Goal: Task Accomplishment & Management: Use online tool/utility

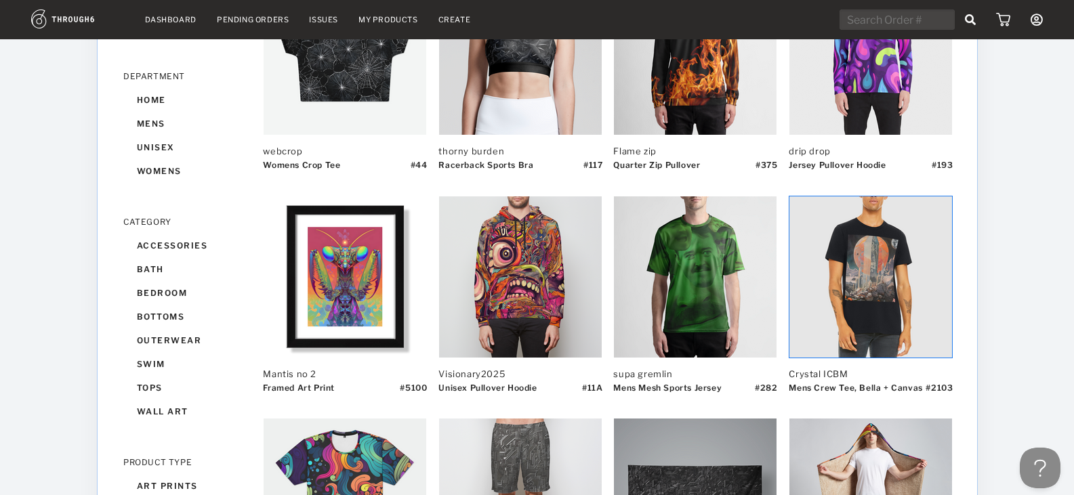
scroll to position [271, 0]
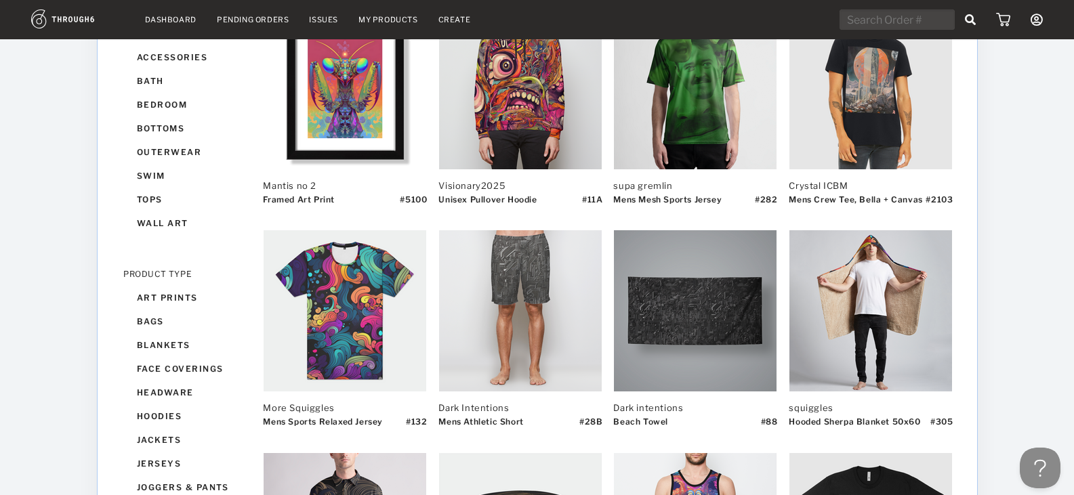
scroll to position [406, 0]
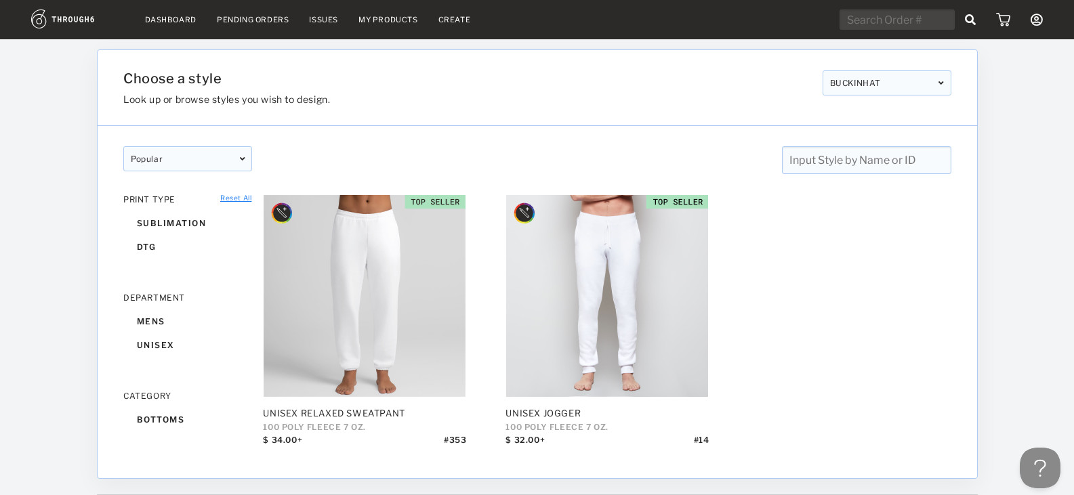
click at [242, 199] on link "Reset All" at bounding box center [235, 198] width 31 height 8
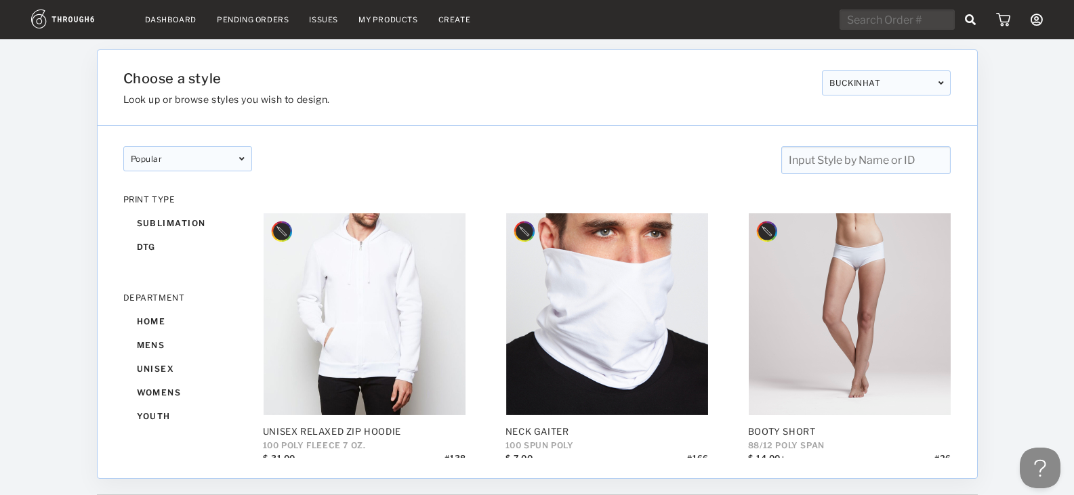
scroll to position [6367, 0]
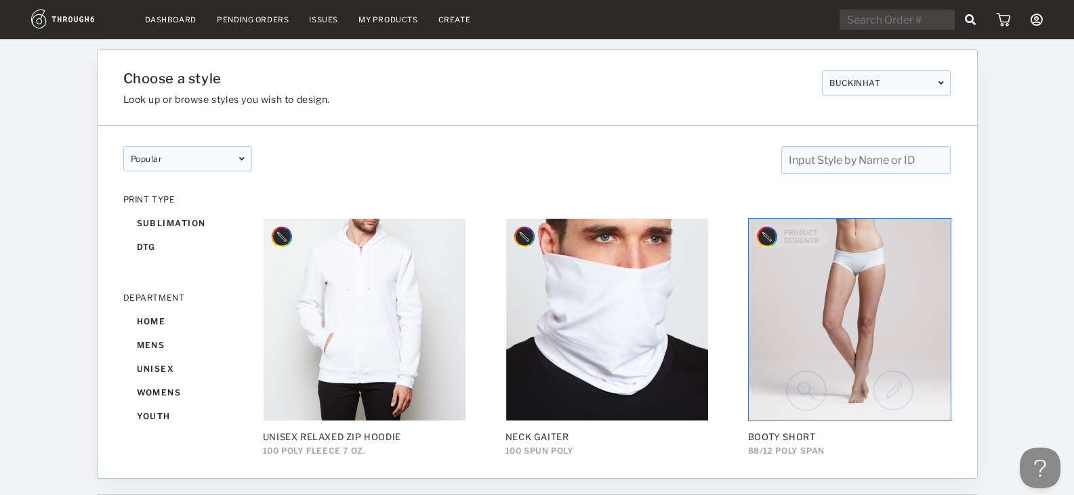
click at [902, 379] on img at bounding box center [893, 391] width 40 height 41
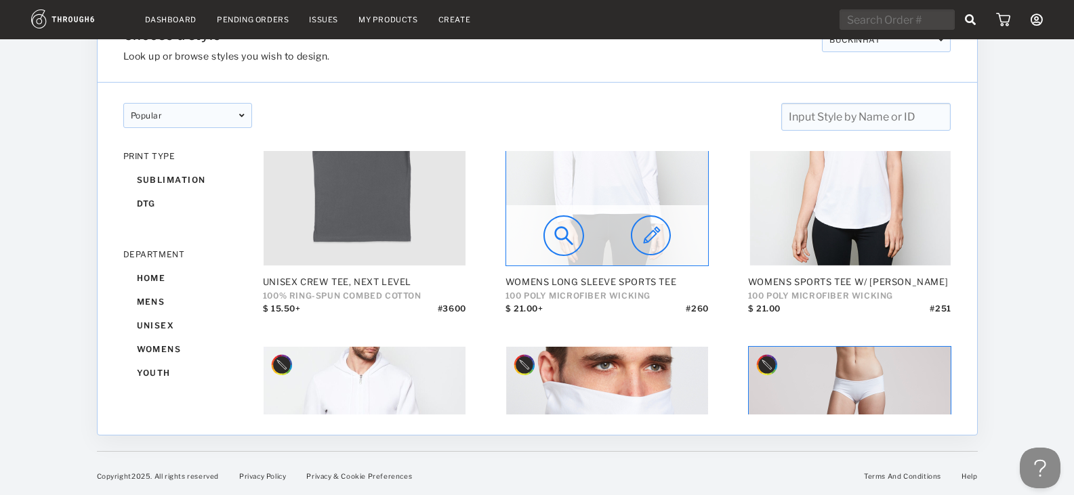
scroll to position [6129, 0]
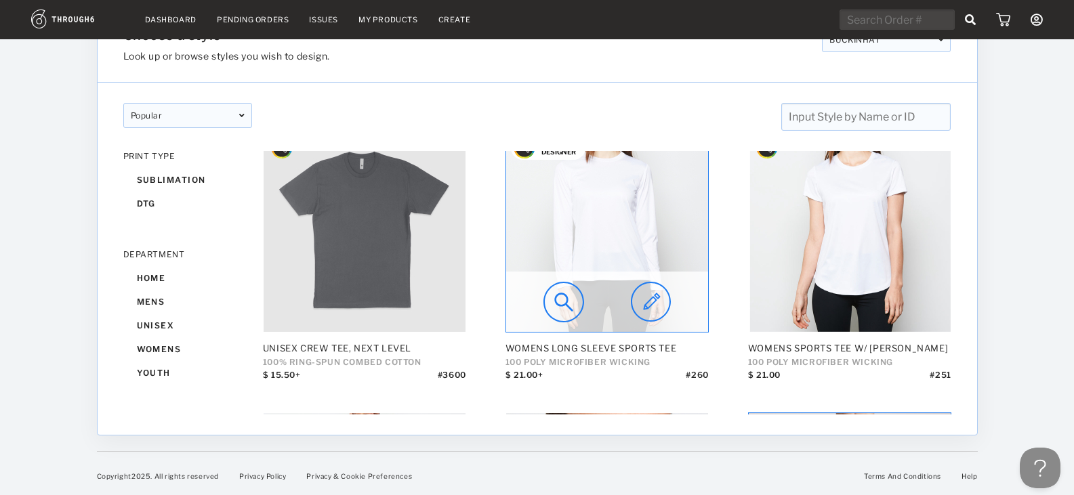
click at [646, 294] on img at bounding box center [651, 302] width 40 height 41
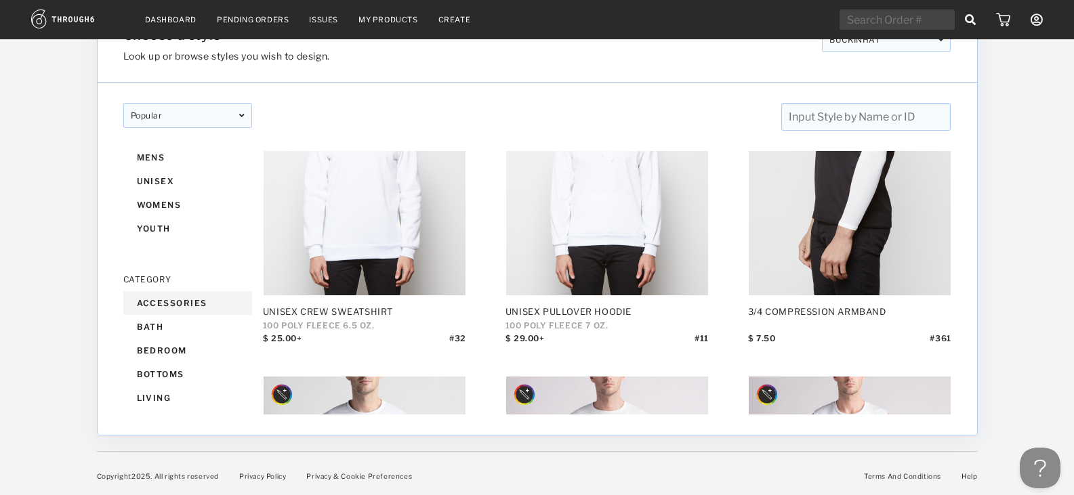
scroll to position [68, 0]
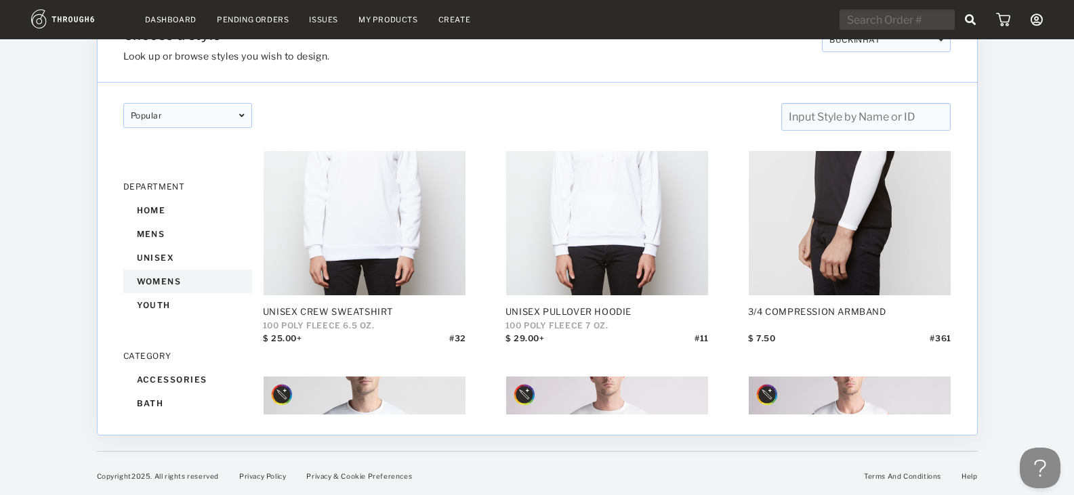
click at [161, 281] on div "womens" at bounding box center [187, 282] width 129 height 24
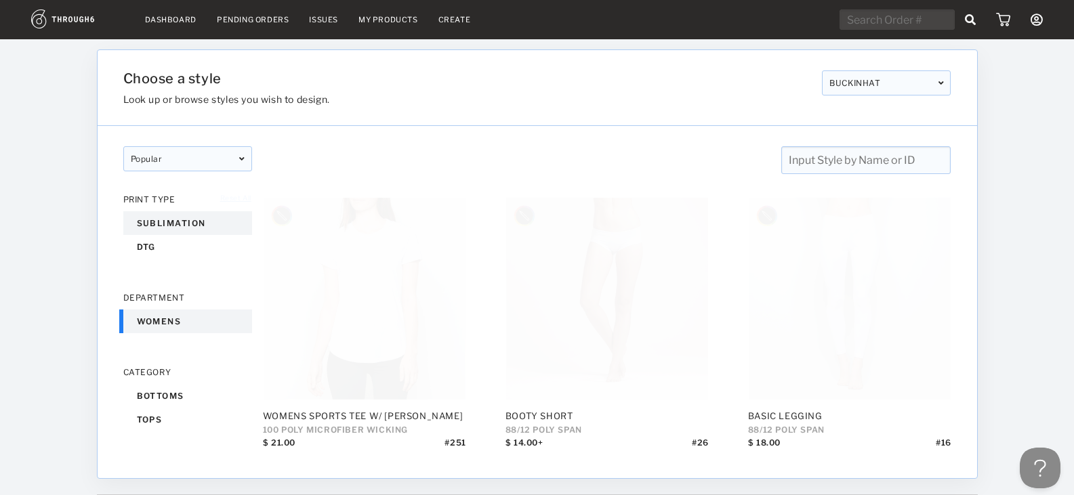
click at [175, 220] on div "sublimation" at bounding box center [187, 223] width 129 height 24
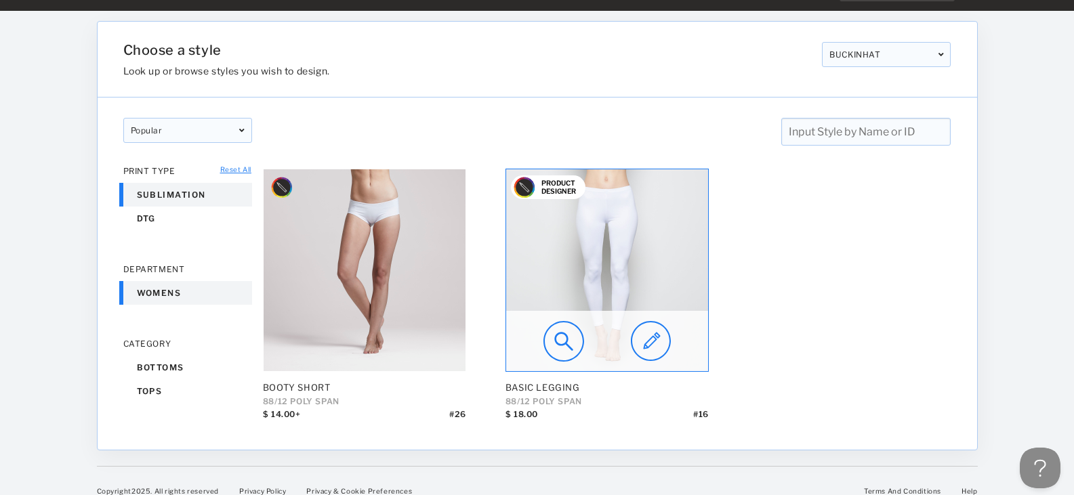
scroll to position [43, 0]
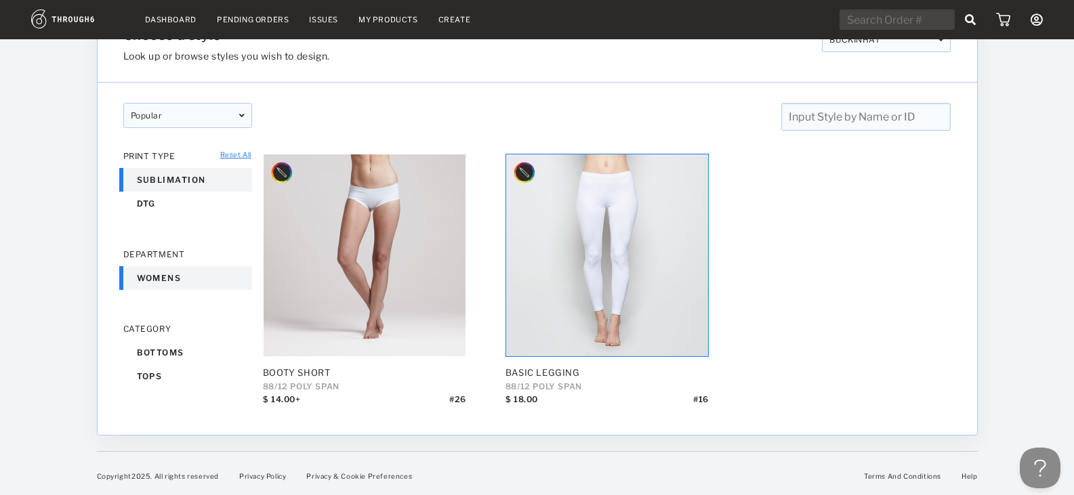
click at [147, 266] on div "womens" at bounding box center [187, 278] width 129 height 24
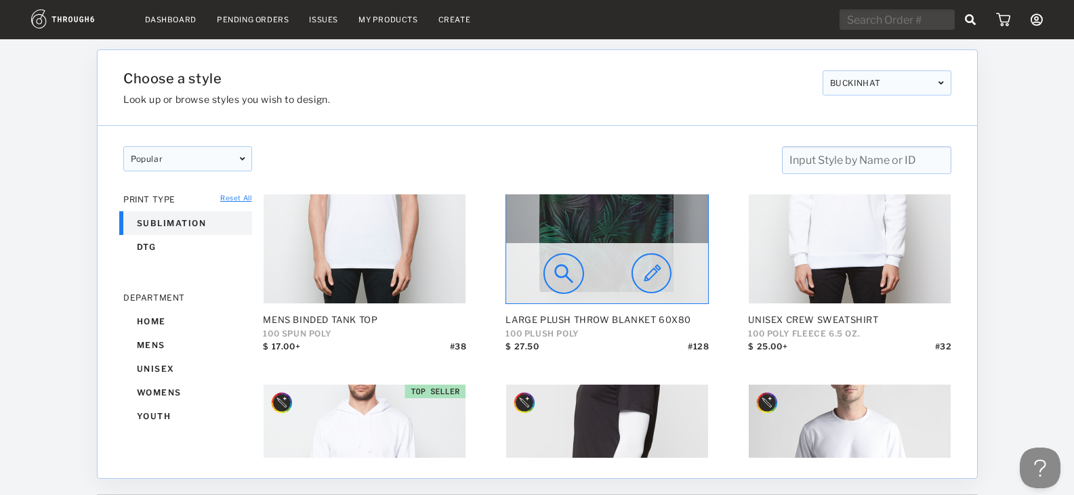
scroll to position [4436, 0]
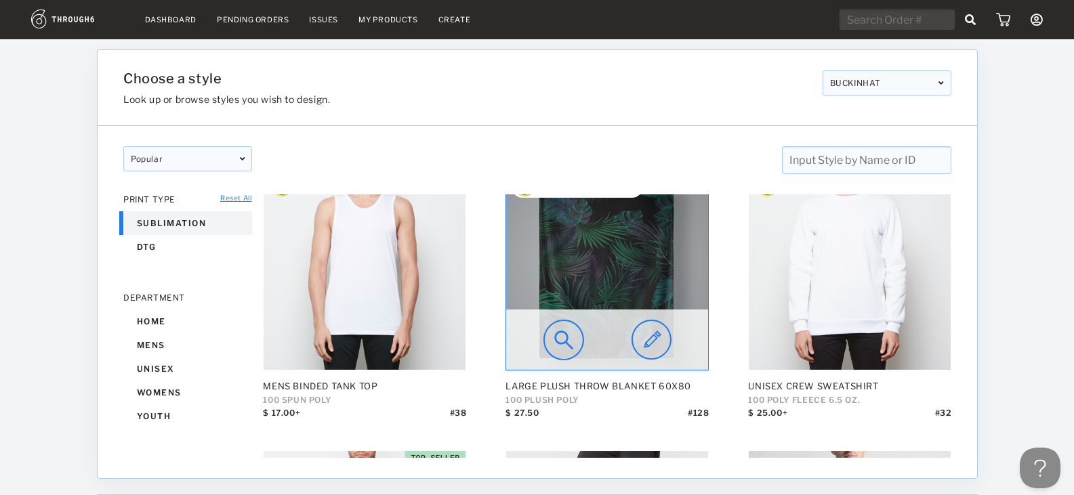
click at [650, 340] on img at bounding box center [651, 340] width 40 height 41
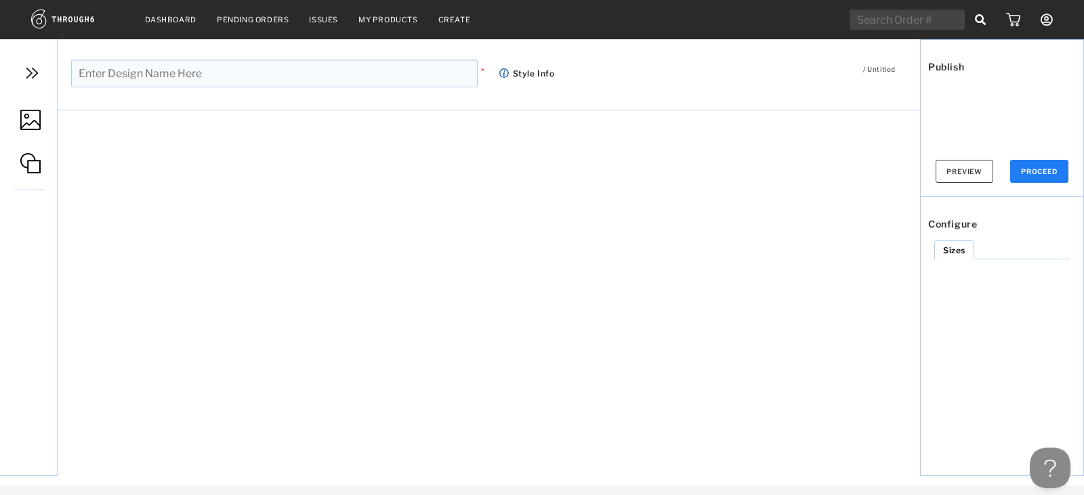
click at [41, 75] on img at bounding box center [32, 73] width 20 height 20
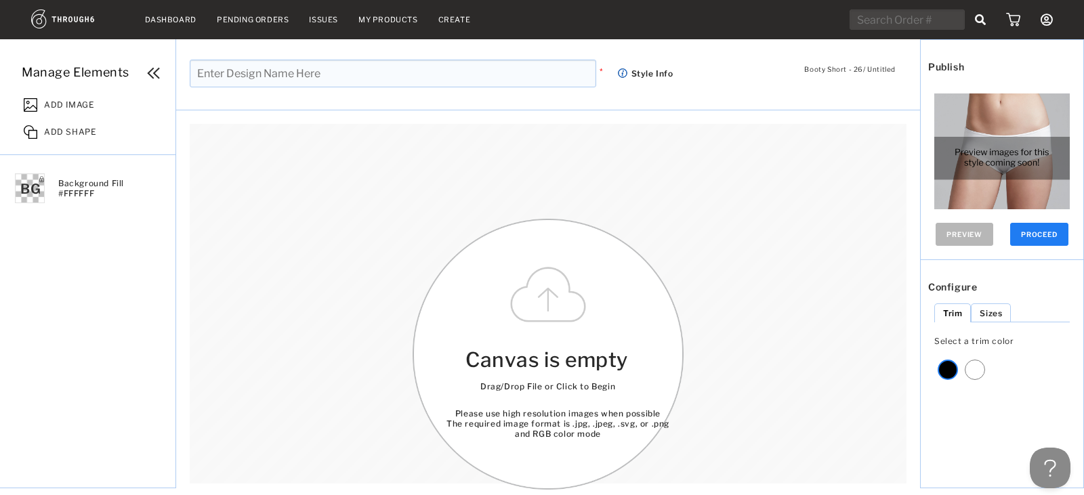
click at [72, 96] on div "ADD IMAGE" at bounding box center [96, 102] width 159 height 27
click at [66, 115] on div "ADD IMAGE" at bounding box center [96, 102] width 159 height 27
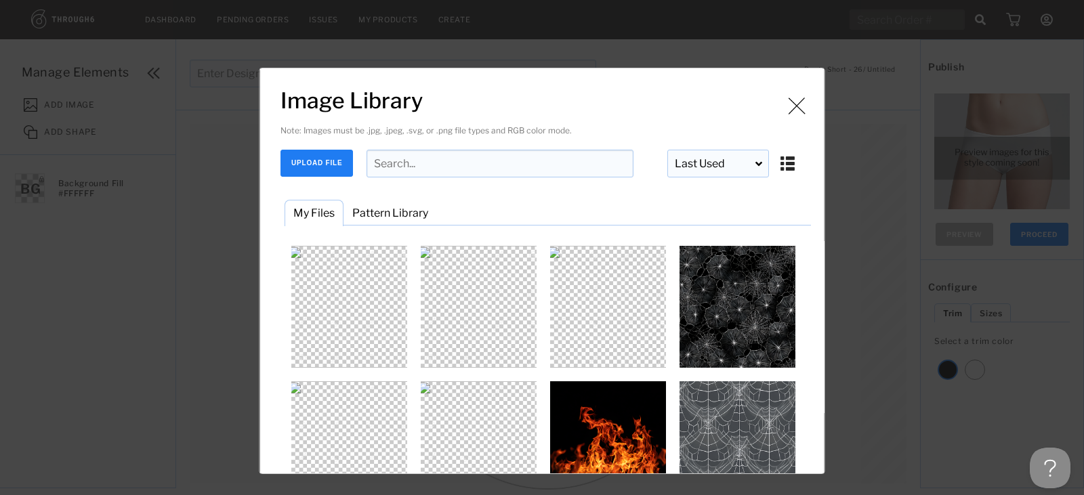
click at [312, 169] on button "UPLOAD FILE" at bounding box center [316, 163] width 72 height 27
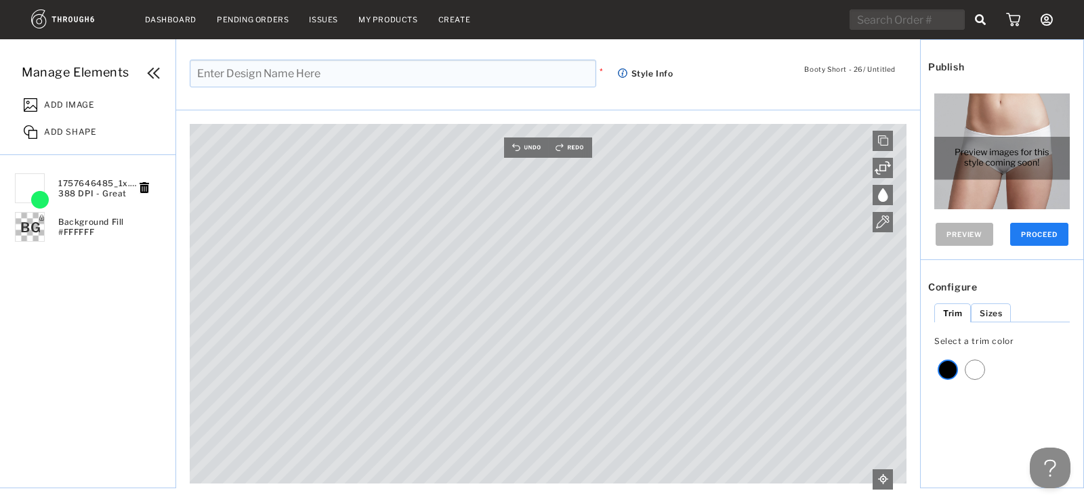
drag, startPoint x: 312, startPoint y: 85, endPoint x: 324, endPoint y: 83, distance: 11.7
click at [316, 83] on input "text" at bounding box center [393, 74] width 406 height 28
click at [339, 81] on input "text" at bounding box center [393, 74] width 406 height 28
type input "w"
type input "n"
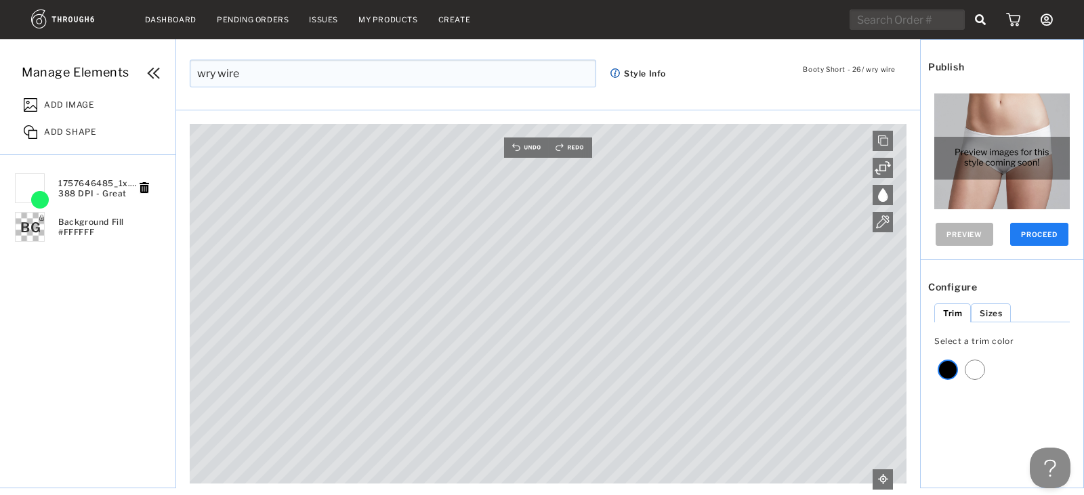
type input "wry wire"
click at [1038, 240] on button "PROCEED" at bounding box center [1039, 234] width 58 height 23
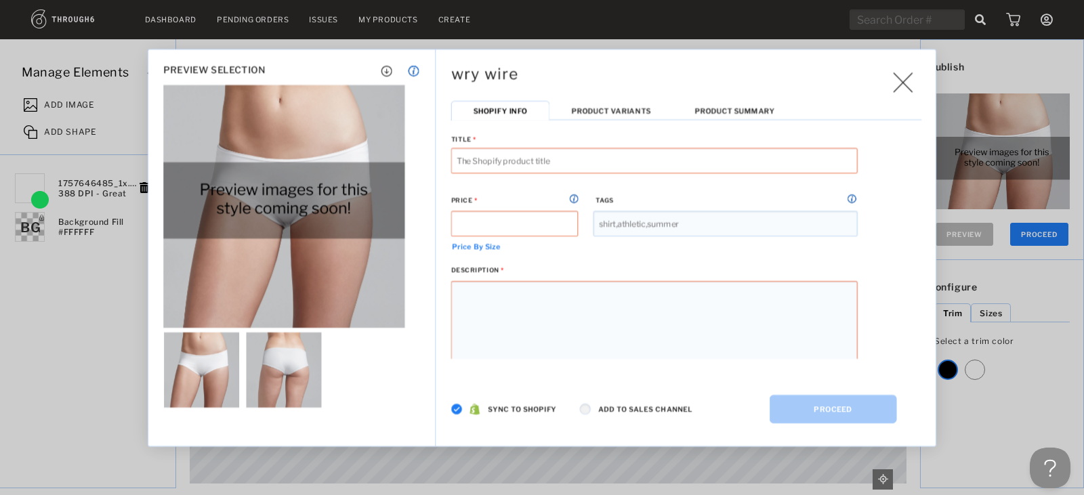
type input "wry wire Booty Short"
click at [753, 119] on li "Product Summary" at bounding box center [735, 110] width 124 height 20
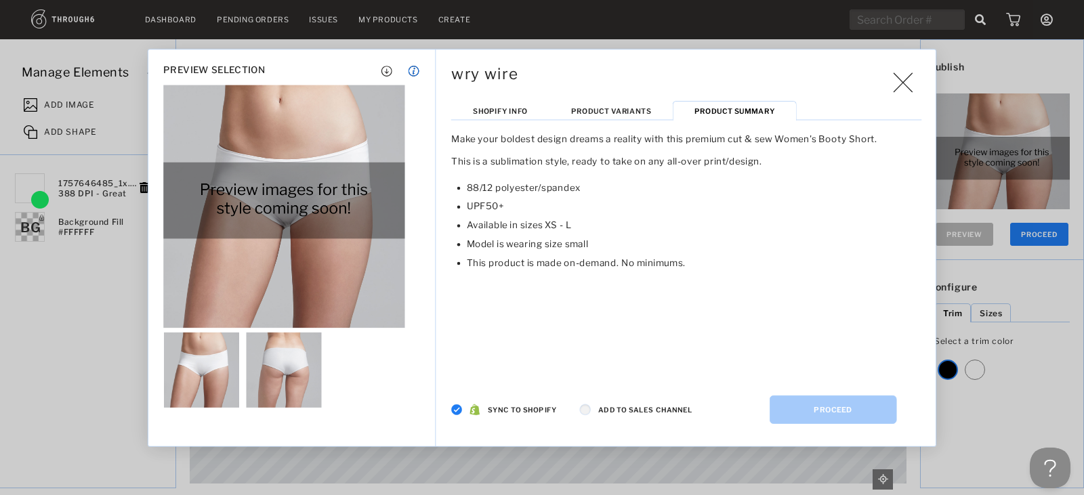
click at [635, 100] on div "wry wire Generating High Res Files Publishing to Shopify Shopify Info Product V…" at bounding box center [686, 170] width 501 height 242
click at [633, 97] on div "wry wire Generating High Res Files Publishing to Shopify Shopify Info Product V…" at bounding box center [686, 170] width 501 height 242
click at [628, 95] on div "wry wire Generating High Res Files Publishing to Shopify Shopify Info Product V…" at bounding box center [686, 170] width 501 height 242
click at [632, 99] on div "wry wire Generating High Res Files Publishing to Shopify Shopify Info Product V…" at bounding box center [686, 170] width 501 height 242
click at [627, 110] on span "Product Variants" at bounding box center [610, 110] width 79 height 9
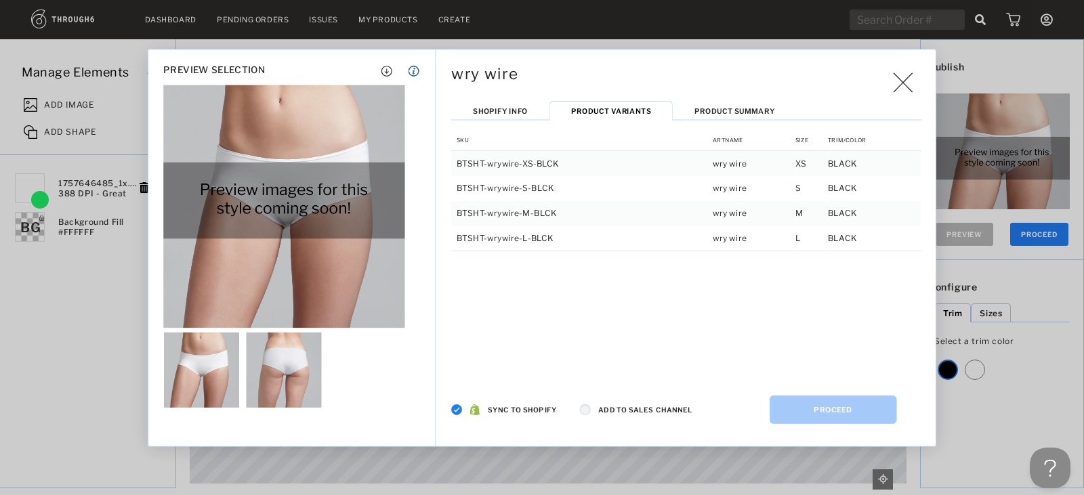
click at [507, 100] on li "Shopify Info" at bounding box center [500, 110] width 98 height 20
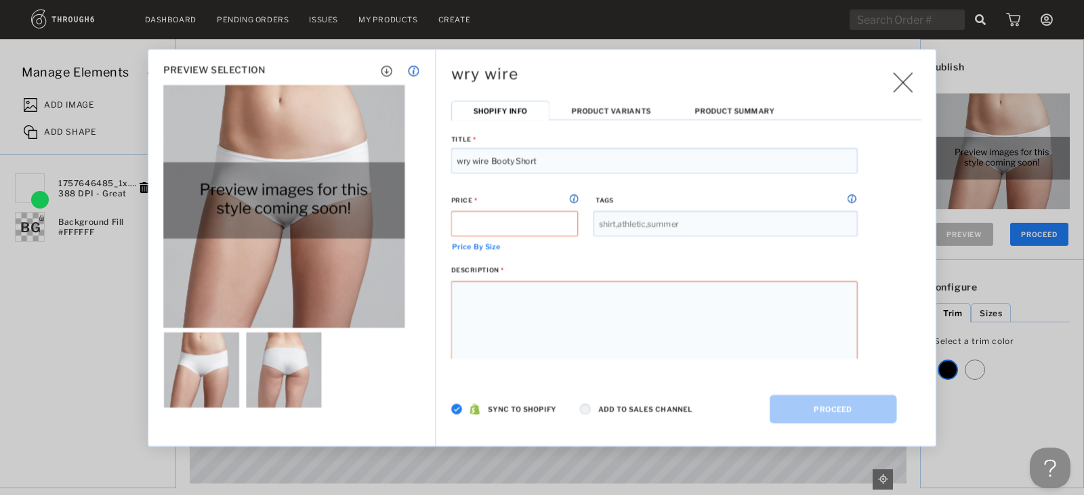
click at [502, 235] on input at bounding box center [514, 224] width 127 height 26
click at [484, 413] on label "Sync to Shopify" at bounding box center [519, 409] width 75 height 8
click at [844, 409] on button "PROCEED" at bounding box center [832, 408] width 127 height 28
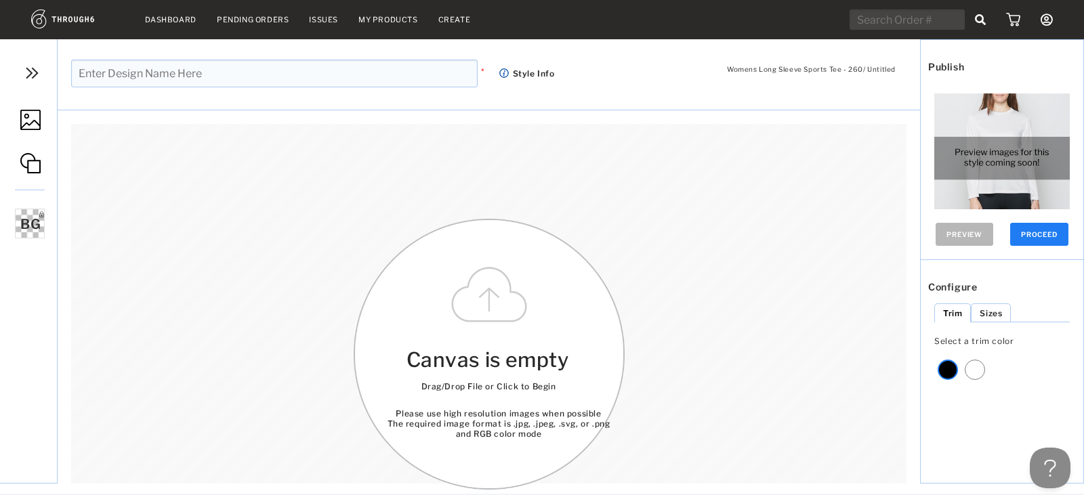
click at [6, 474] on div "Womens Long Sleeve Sports Tee - 260 / Untitled * Style Info Manage Elements ADD…" at bounding box center [542, 261] width 1084 height 444
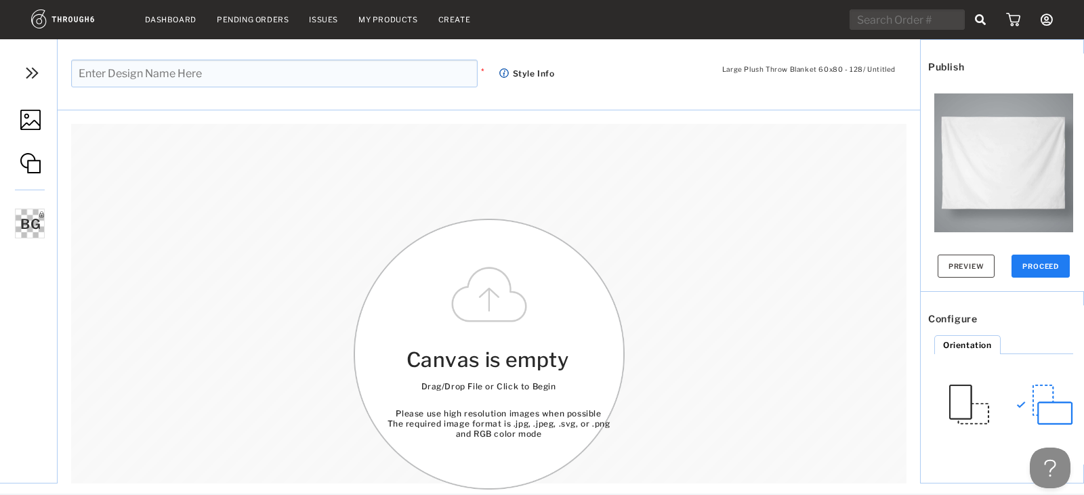
click at [29, 67] on img at bounding box center [32, 73] width 20 height 20
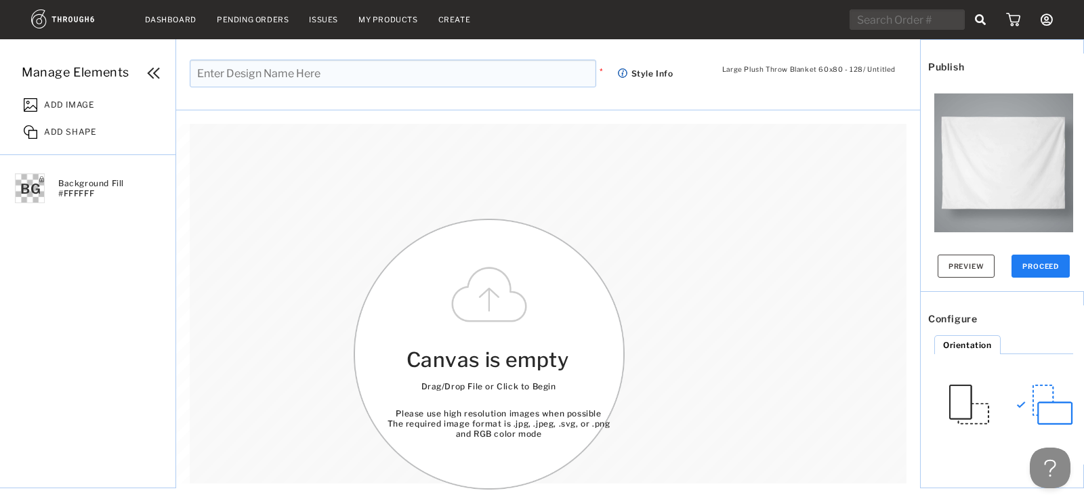
click at [77, 104] on span "ADD IMAGE" at bounding box center [69, 103] width 50 height 14
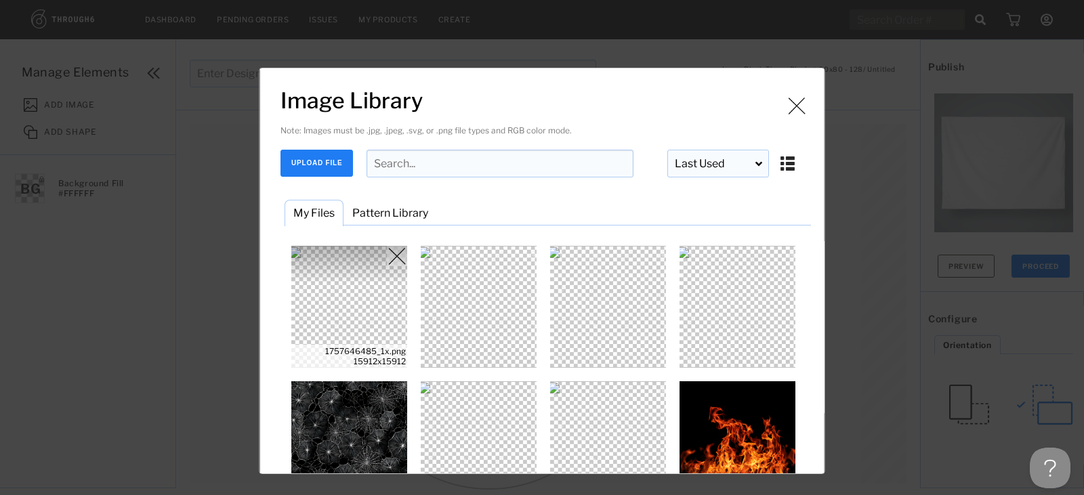
click at [341, 267] on img "Image Library" at bounding box center [350, 307] width 122 height 122
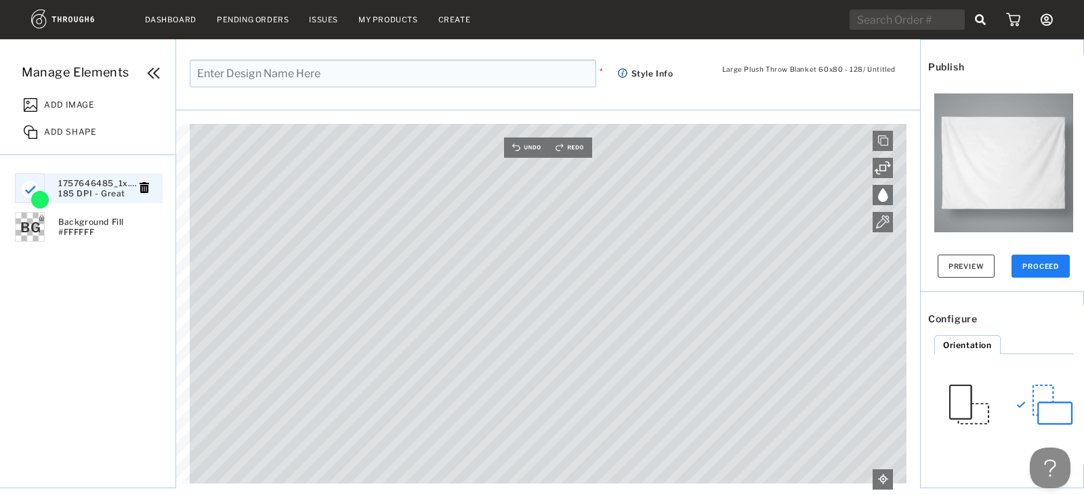
click at [1015, 210] on img at bounding box center [1003, 162] width 139 height 139
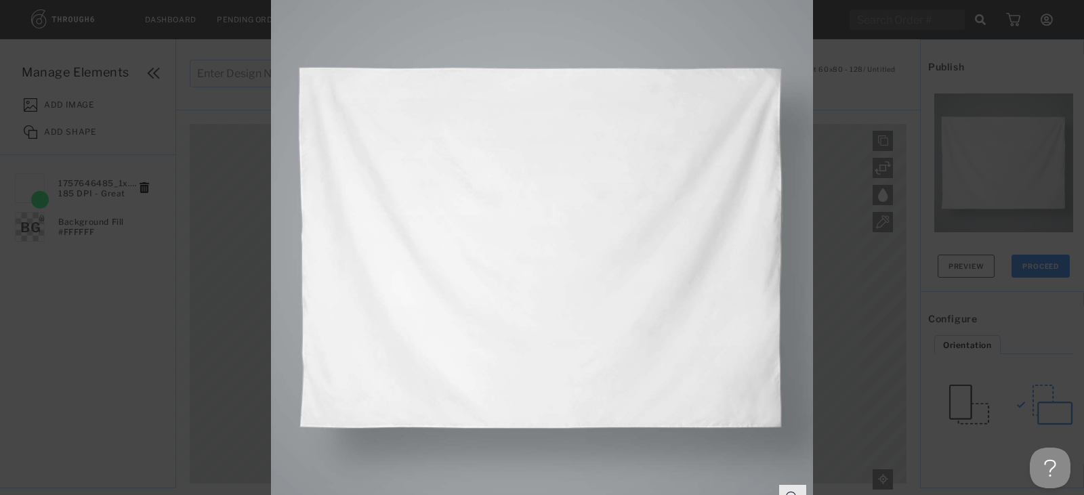
click at [901, 226] on div at bounding box center [542, 247] width 1084 height 495
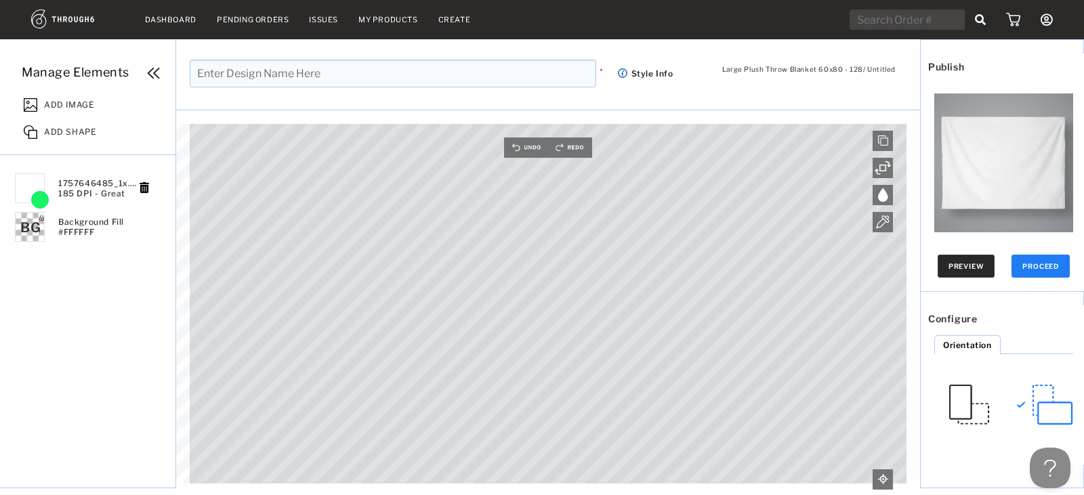
click at [956, 261] on button "Preview" at bounding box center [966, 266] width 58 height 23
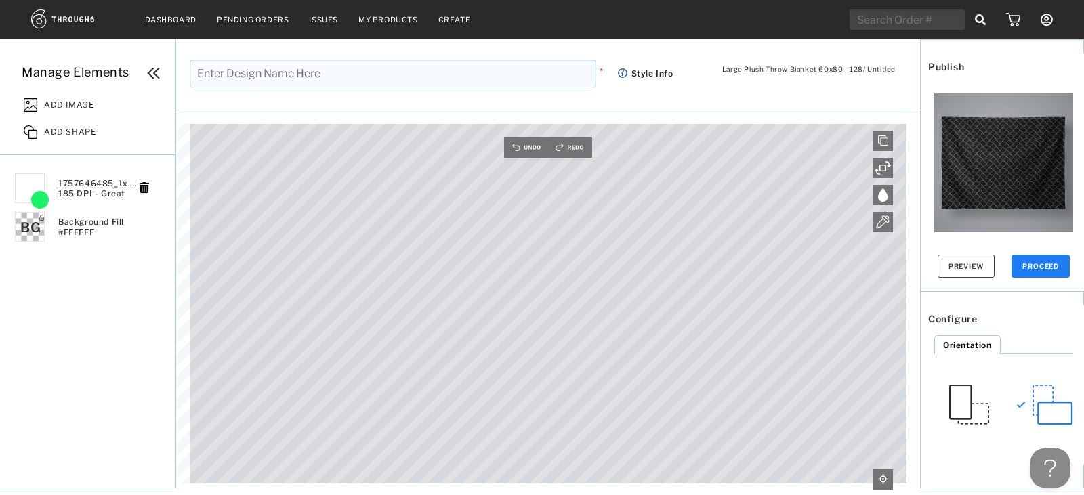
click at [975, 131] on img at bounding box center [1003, 162] width 139 height 139
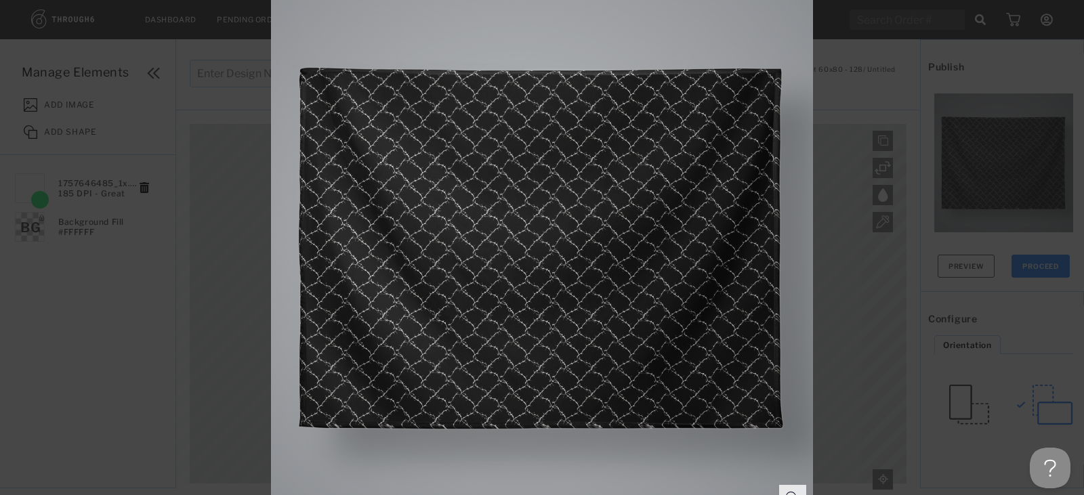
click at [916, 71] on div at bounding box center [542, 247] width 1084 height 495
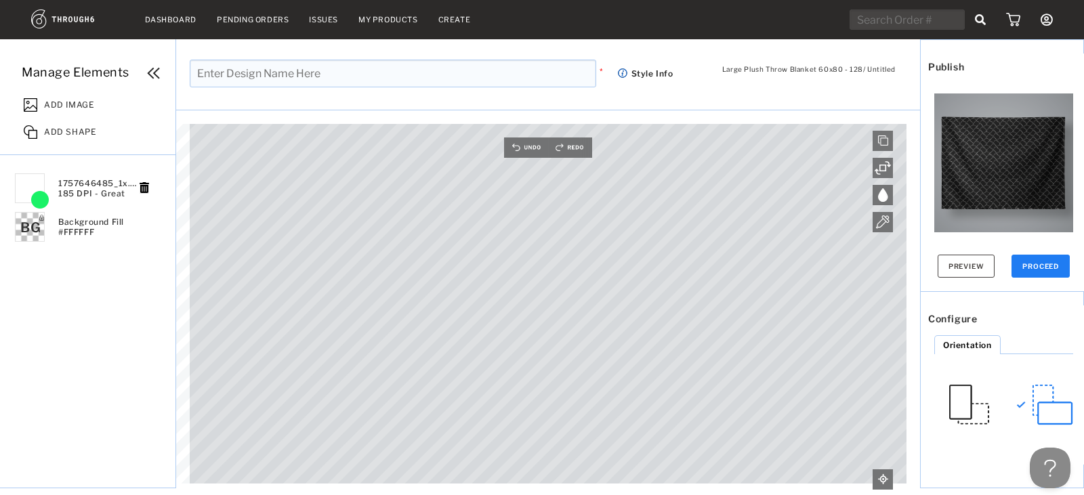
click at [945, 173] on img at bounding box center [1003, 162] width 139 height 139
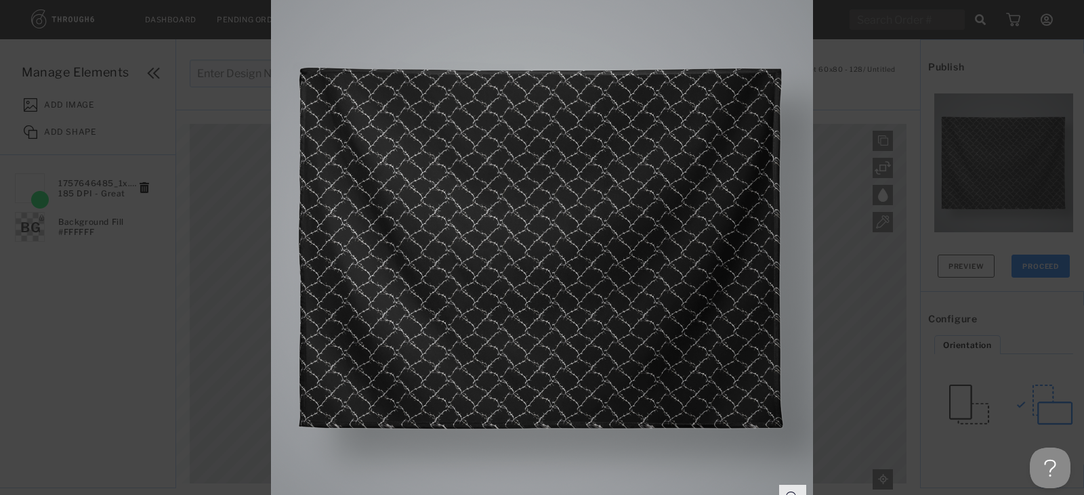
click at [11, 436] on div at bounding box center [542, 247] width 1084 height 495
